Goal: Entertainment & Leisure: Consume media (video, audio)

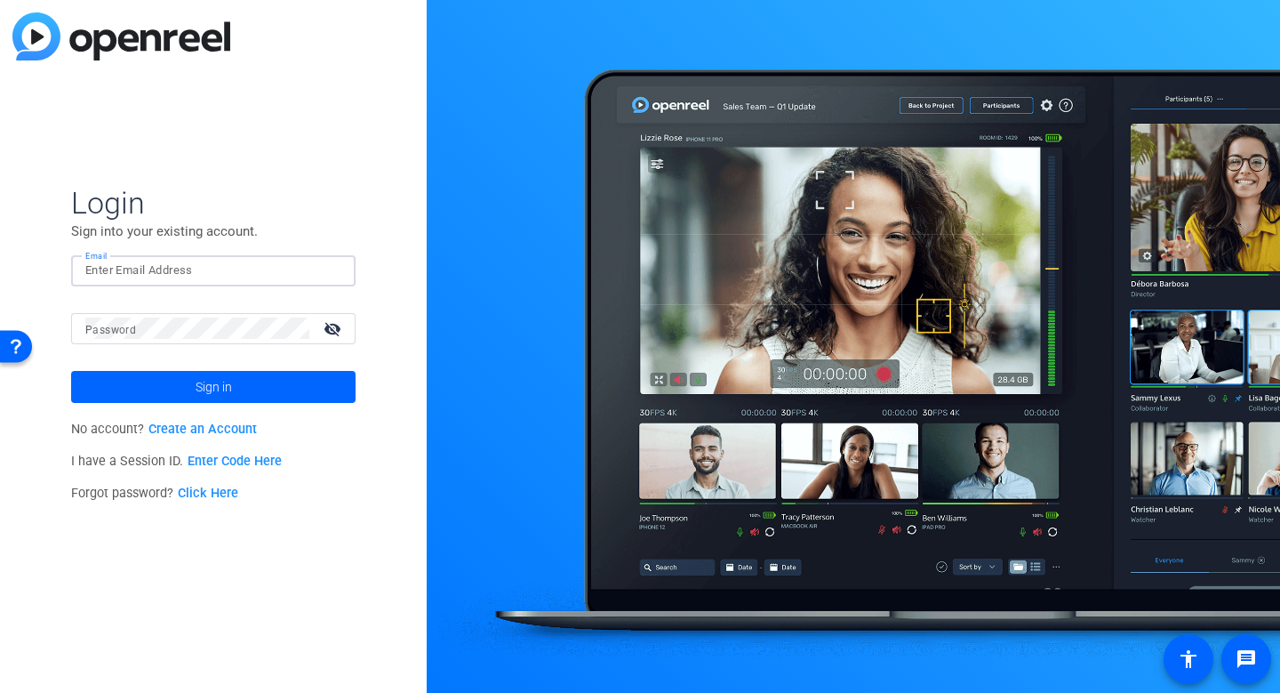
click at [260, 262] on input "Email" at bounding box center [213, 270] width 256 height 21
click at [326, 273] on img at bounding box center [326, 270] width 12 height 21
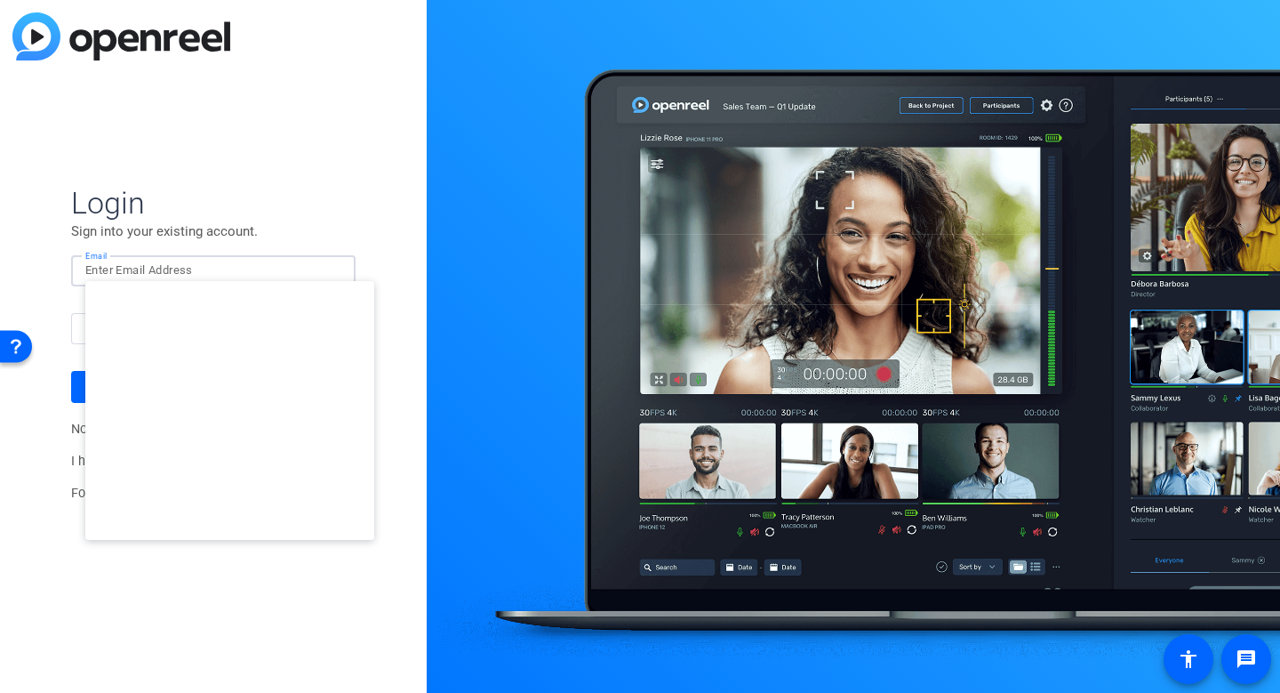
type input "smulligan@openreel.com"
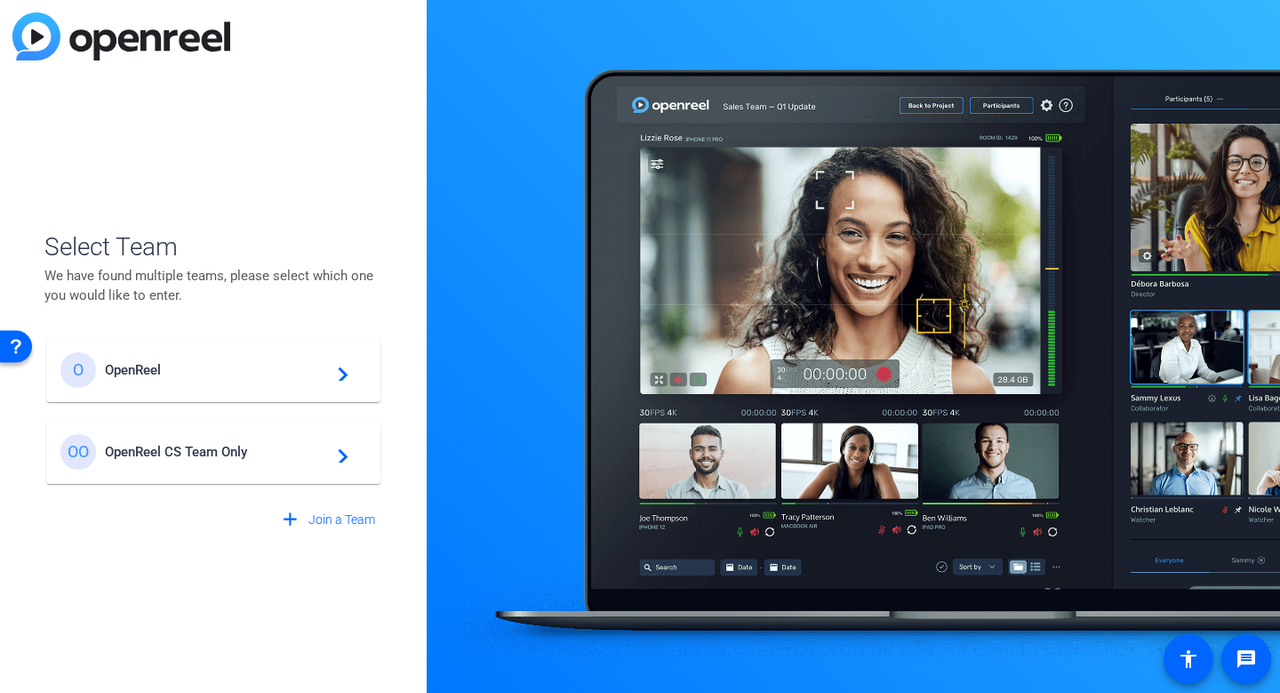
click at [100, 348] on mat-card-content "O OpenReel navigate_next" at bounding box center [213, 370] width 334 height 64
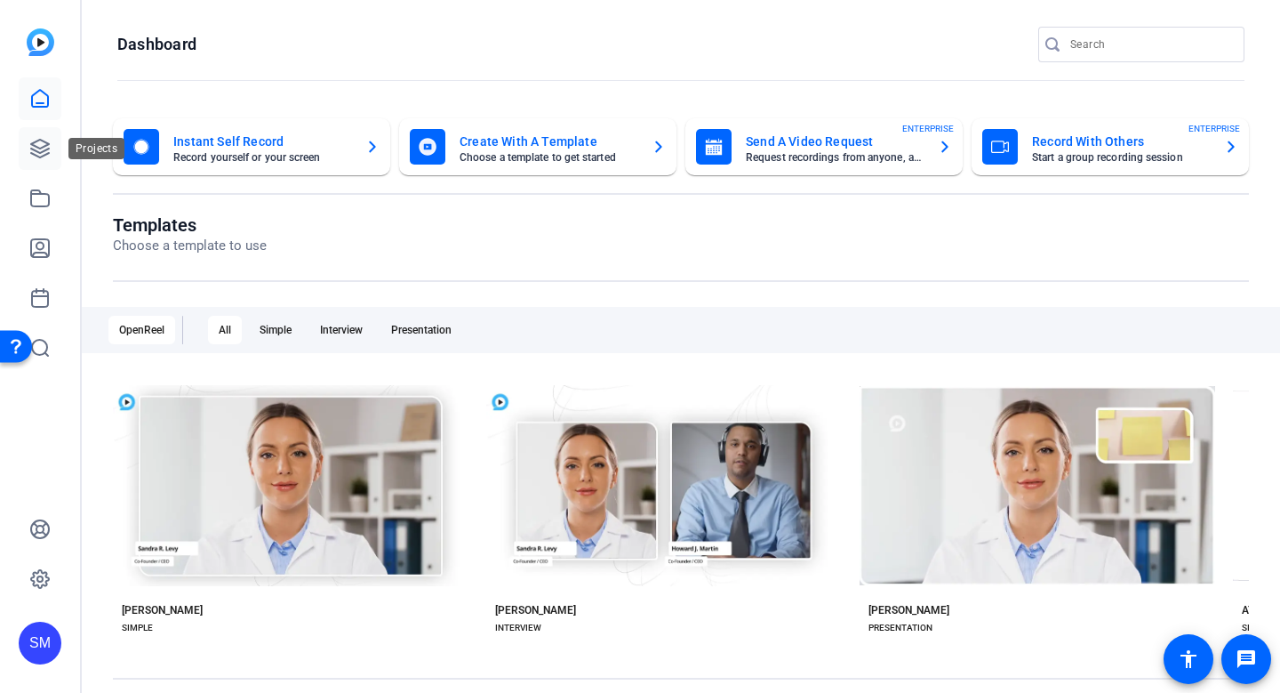
click at [52, 140] on link at bounding box center [40, 148] width 43 height 43
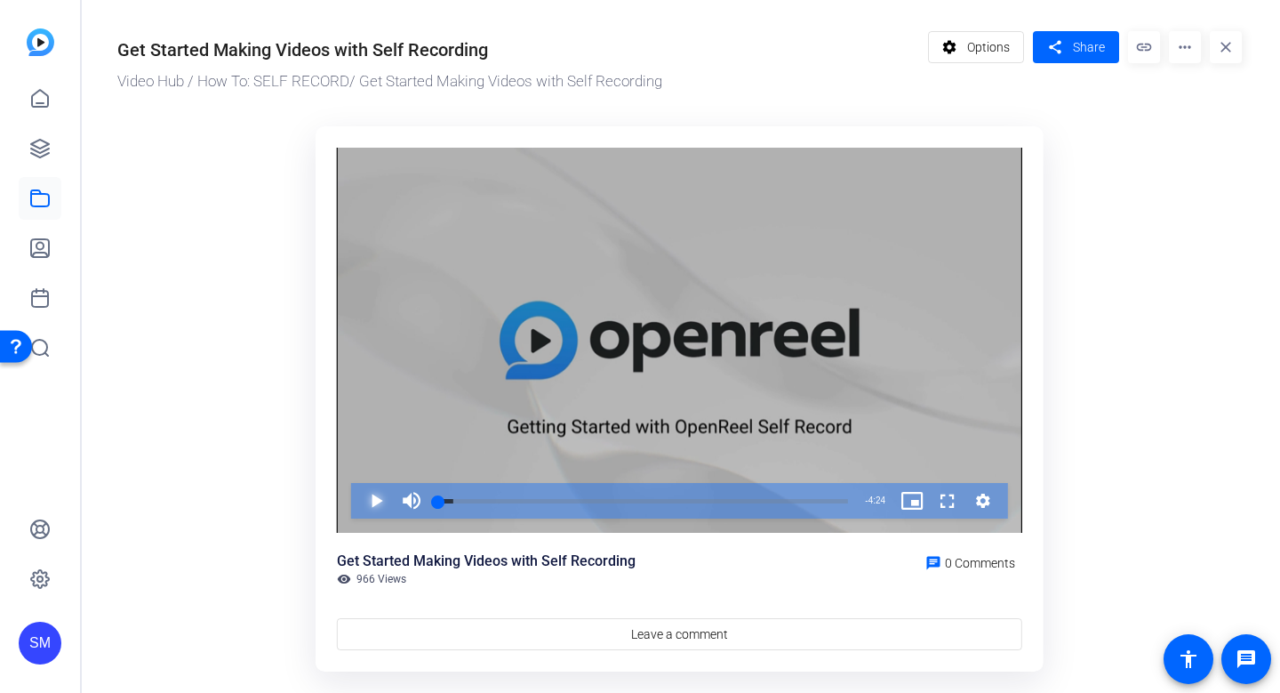
click at [358, 504] on span "Video Player" at bounding box center [358, 501] width 0 height 36
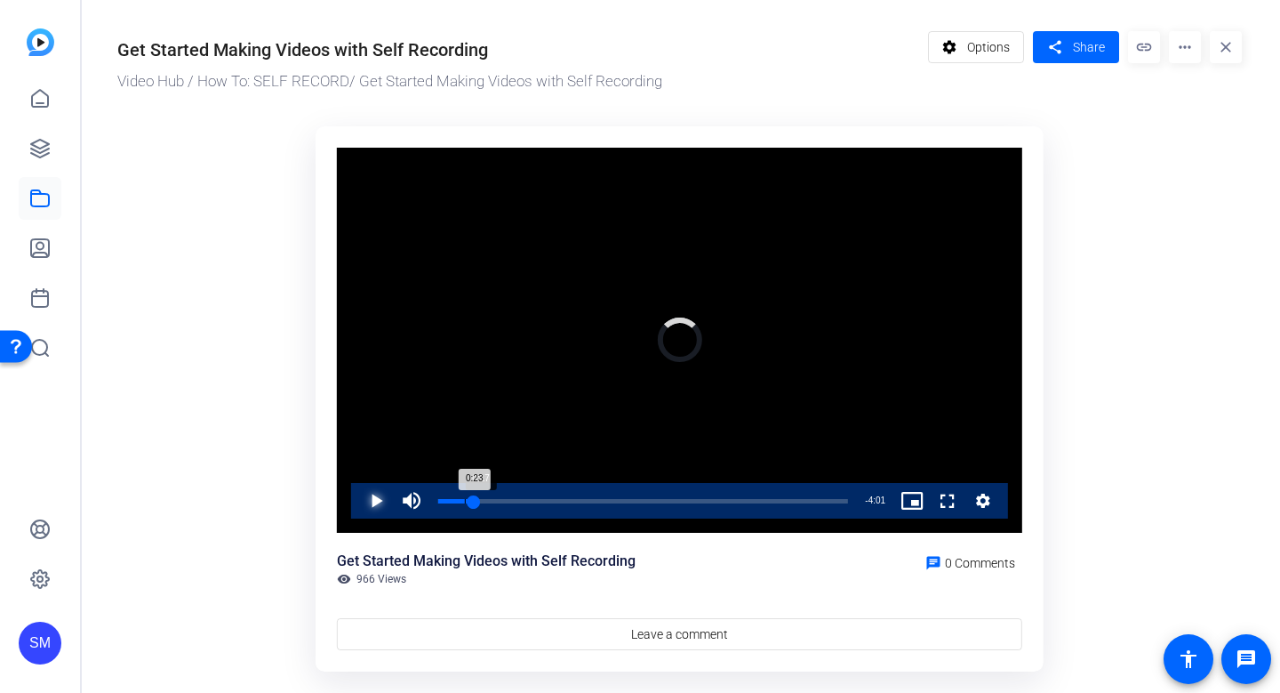
click at [480, 500] on div "Loaded : 7.54% 0:17 0:23" at bounding box center [643, 501] width 410 height 4
click at [533, 509] on div "Progress Bar" at bounding box center [643, 513] width 410 height 14
click at [358, 499] on span "Video Player" at bounding box center [358, 501] width 0 height 36
drag, startPoint x: 537, startPoint y: 492, endPoint x: 464, endPoint y: 492, distance: 72.9
click at [464, 492] on div "Loaded : 26.44% 0:17 0:17" at bounding box center [643, 501] width 428 height 36
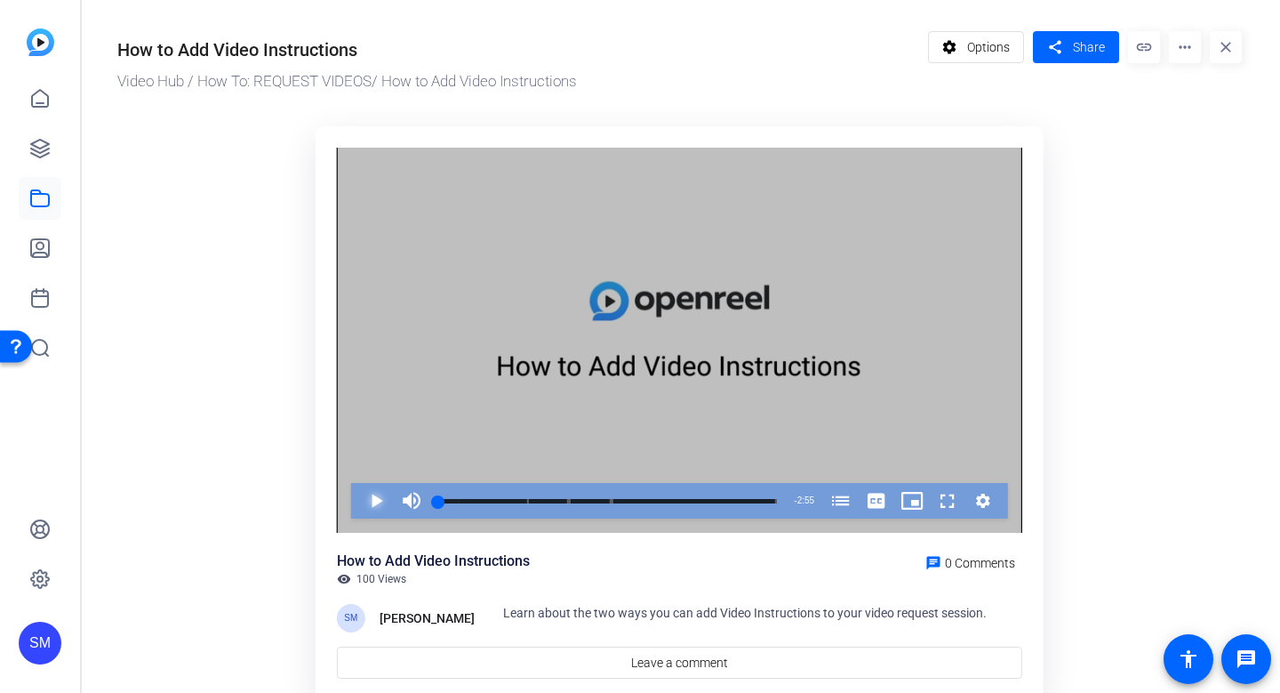
click at [358, 510] on span "Video Player" at bounding box center [358, 501] width 0 height 36
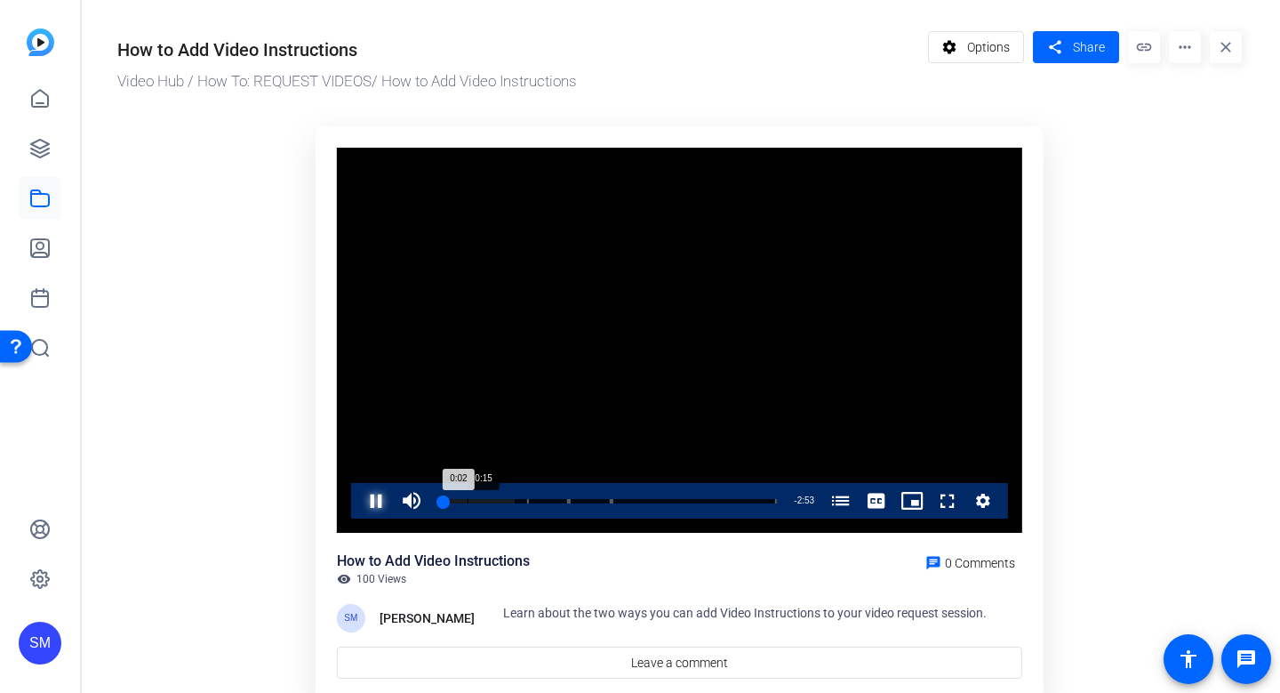
click at [468, 500] on div "0:15" at bounding box center [468, 501] width 1 height 4
click at [485, 500] on div "Loaded : 34.57% 0:24 0:13 Upload a Clip Into Your Library (00:46) Use a Library…" at bounding box center [607, 501] width 339 height 4
click at [358, 501] on span "Video Player" at bounding box center [358, 501] width 0 height 36
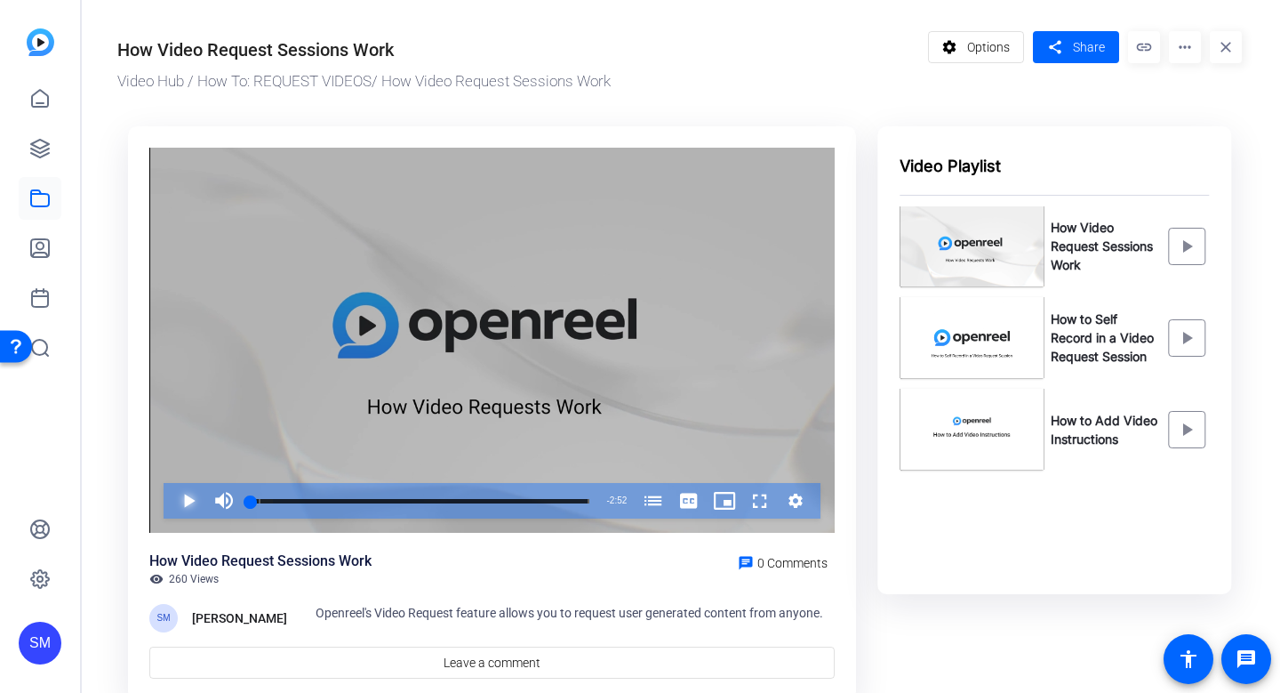
click at [171, 501] on span "Video Player" at bounding box center [171, 501] width 0 height 36
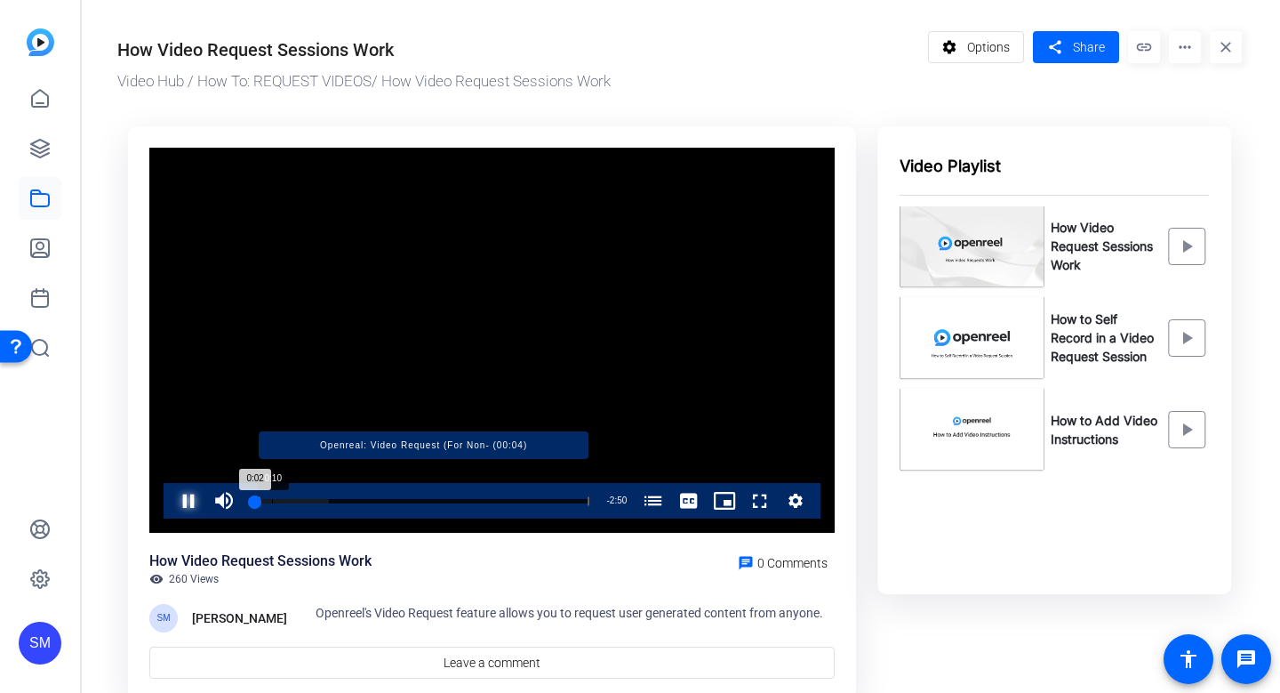
click at [271, 502] on div "Loaded : 23.21% 0:10 0:02 Openreal: Video Request (For Non- (00:04)" at bounding box center [420, 501] width 339 height 4
click at [291, 501] on div "Loaded : 35.29% 0:20 0:20 Openreal: Video Request (For Non- (00:04)" at bounding box center [420, 501] width 339 height 4
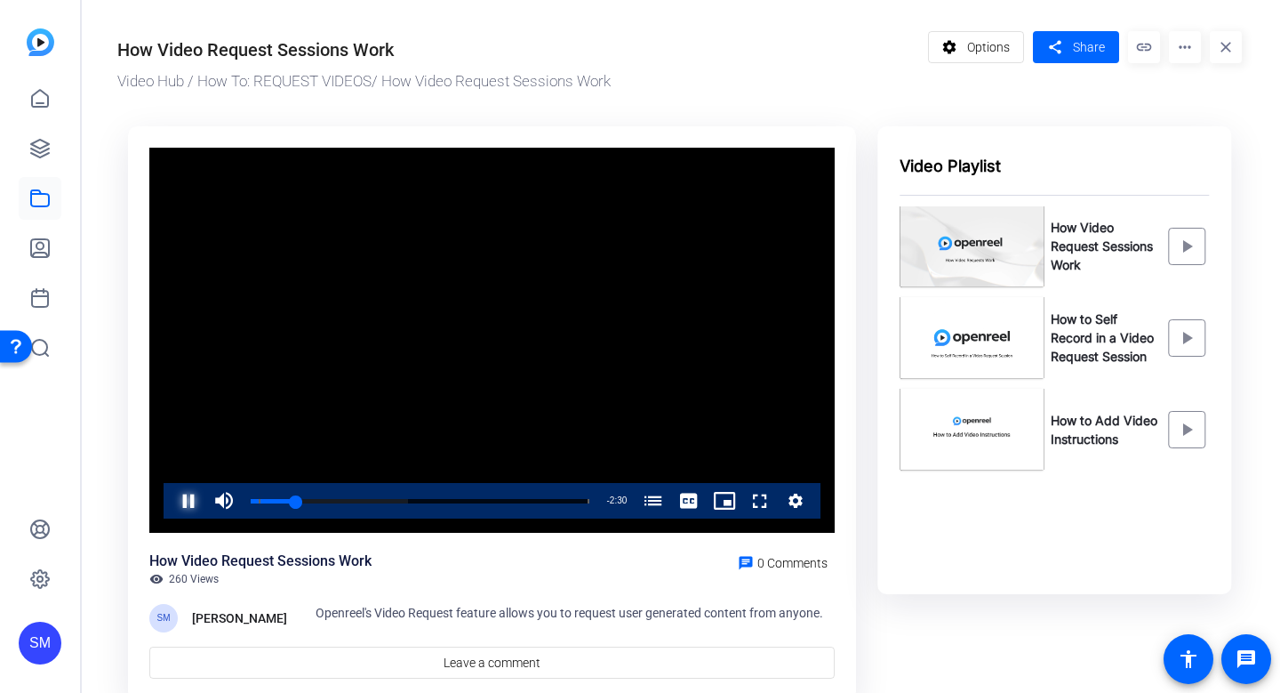
click at [171, 491] on span "Video Player" at bounding box center [171, 501] width 0 height 36
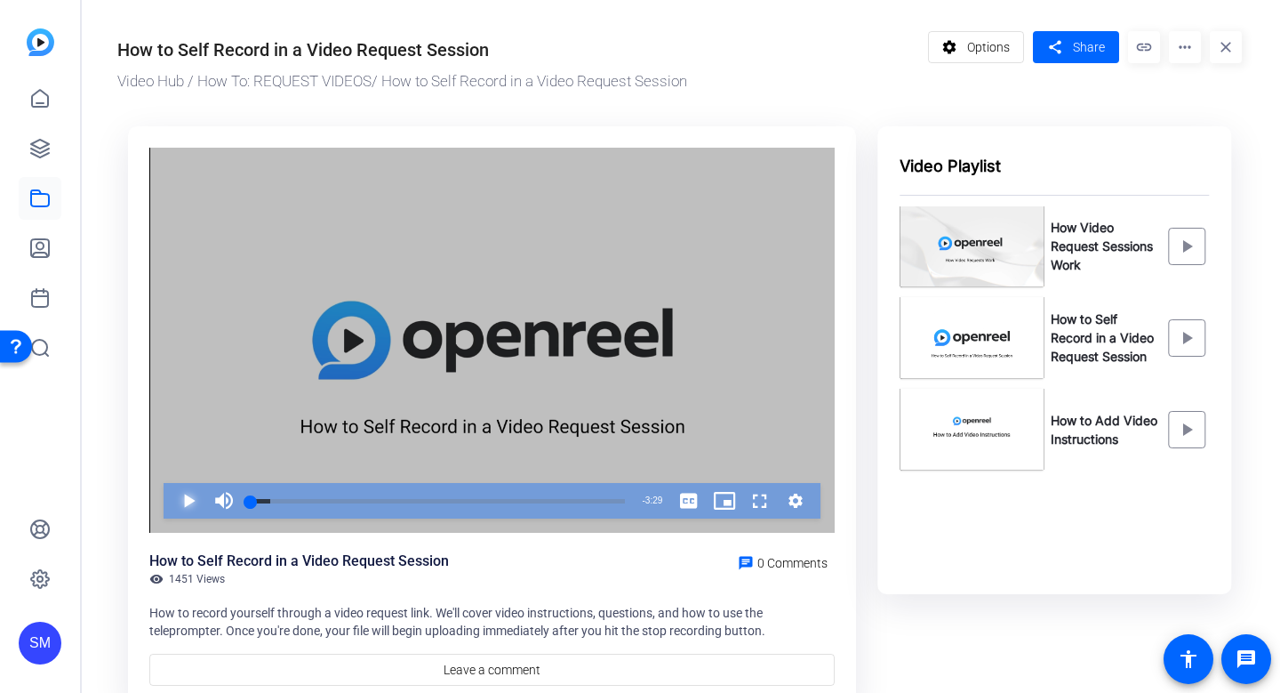
click at [171, 505] on span "Video Player" at bounding box center [171, 501] width 0 height 36
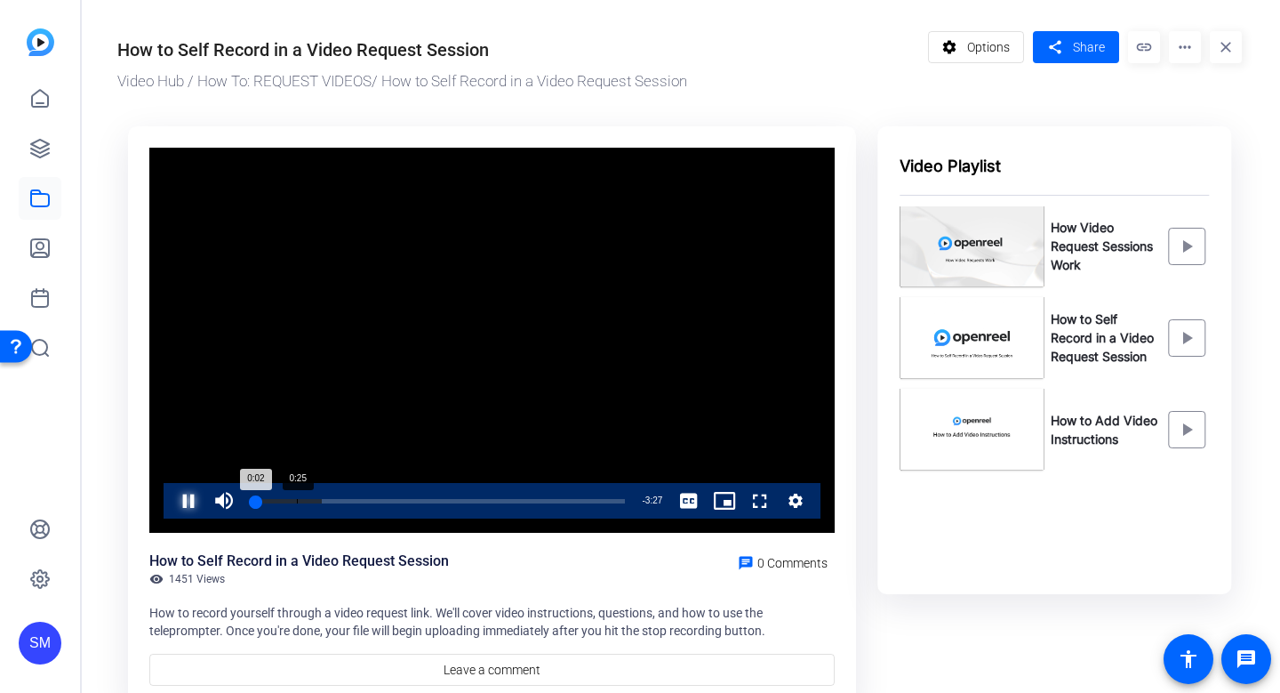
click at [291, 496] on div "Loaded : 19.03% 0:25 0:02" at bounding box center [438, 501] width 392 height 36
click at [312, 496] on div "Loaded : 28.94% 0:33 0:22" at bounding box center [438, 501] width 392 height 36
click at [358, 496] on div "Loaded : 38.08% 0:52 0:35" at bounding box center [438, 501] width 392 height 36
click at [171, 492] on span "Video Player" at bounding box center [171, 501] width 0 height 36
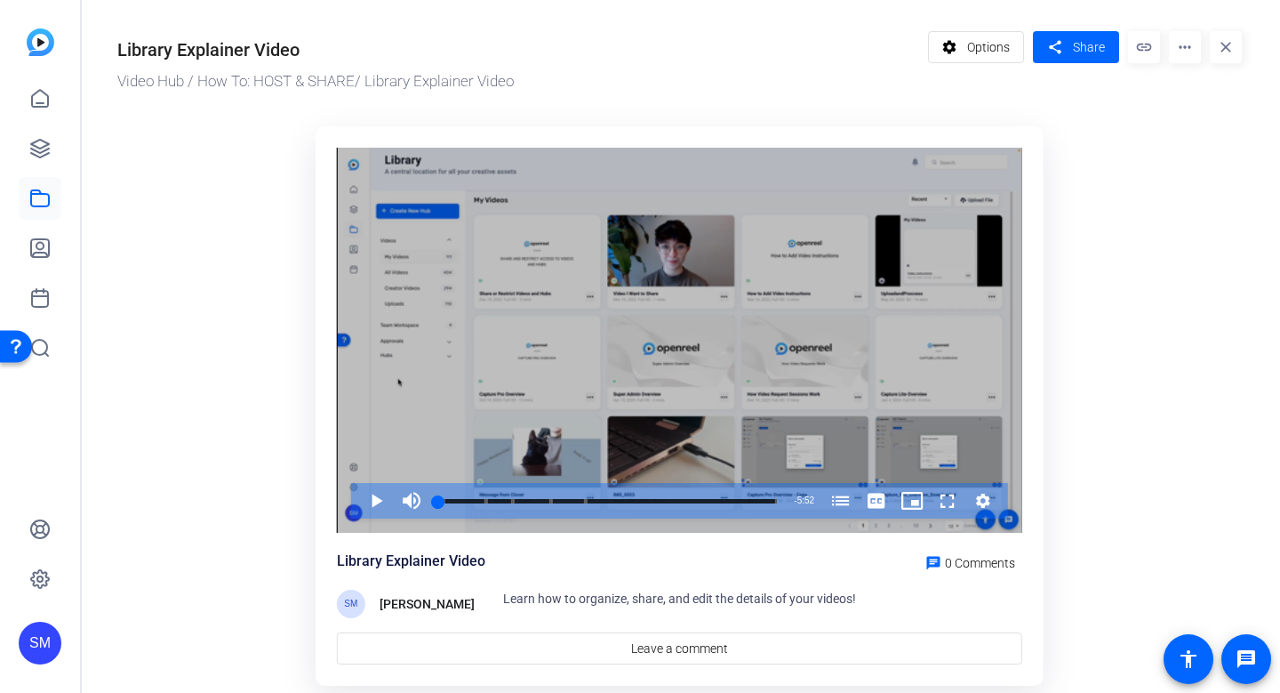
click at [629, 359] on div "Video Player" at bounding box center [679, 341] width 685 height 386
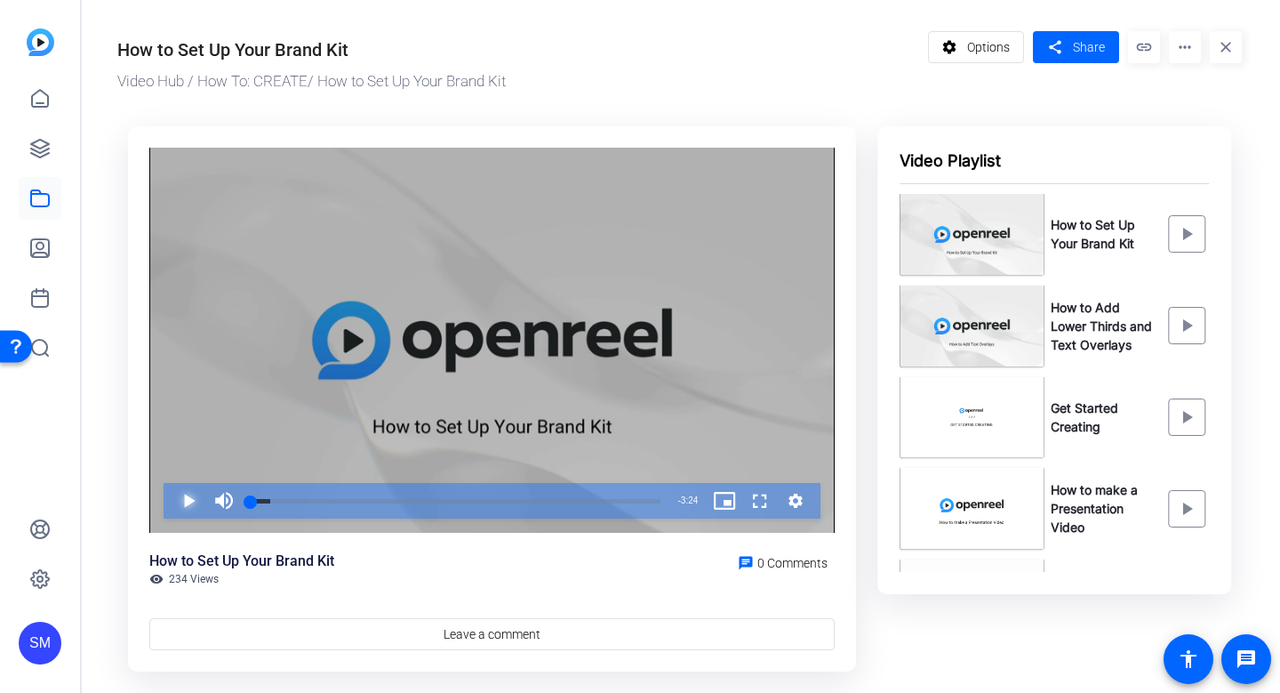
click at [171, 498] on span "Video Player" at bounding box center [171, 501] width 0 height 36
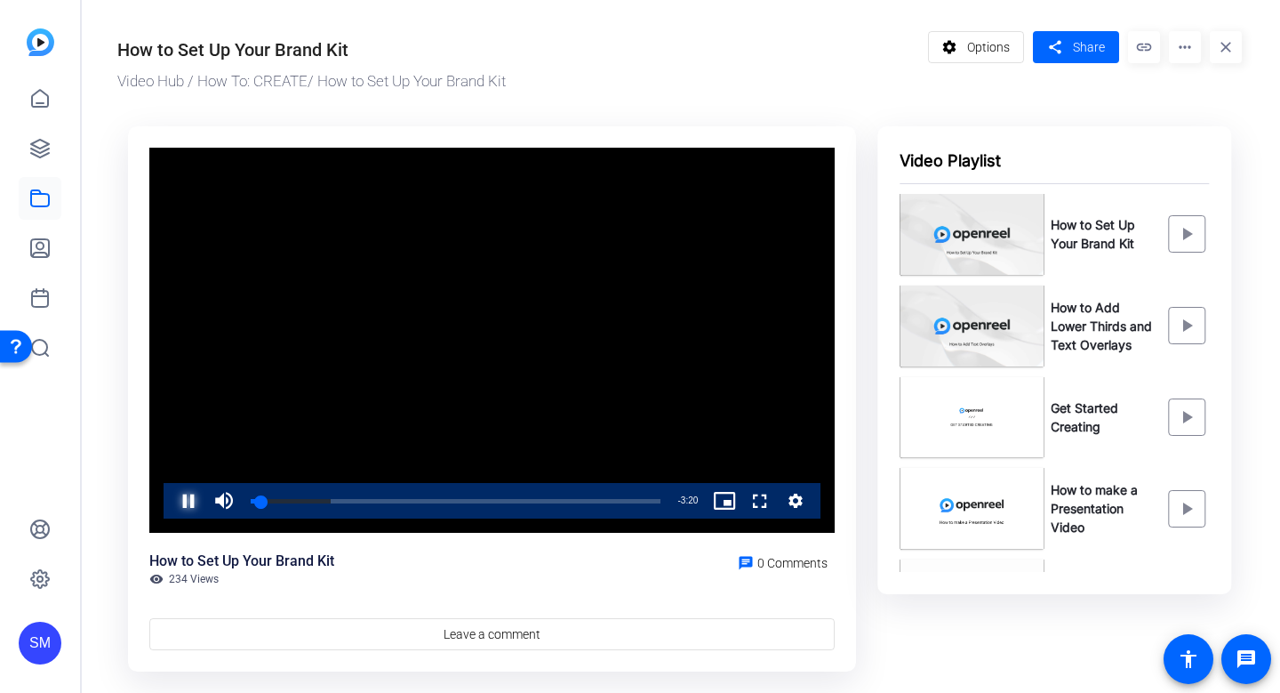
click at [171, 500] on span "Video Player" at bounding box center [171, 501] width 0 height 36
click at [308, 503] on div "Loaded : 24.43% 0:28 0:28" at bounding box center [456, 501] width 428 height 36
click at [276, 503] on div "Loaded : 44.00% 0:13 0:28" at bounding box center [456, 501] width 428 height 36
